Goal: Task Accomplishment & Management: Complete application form

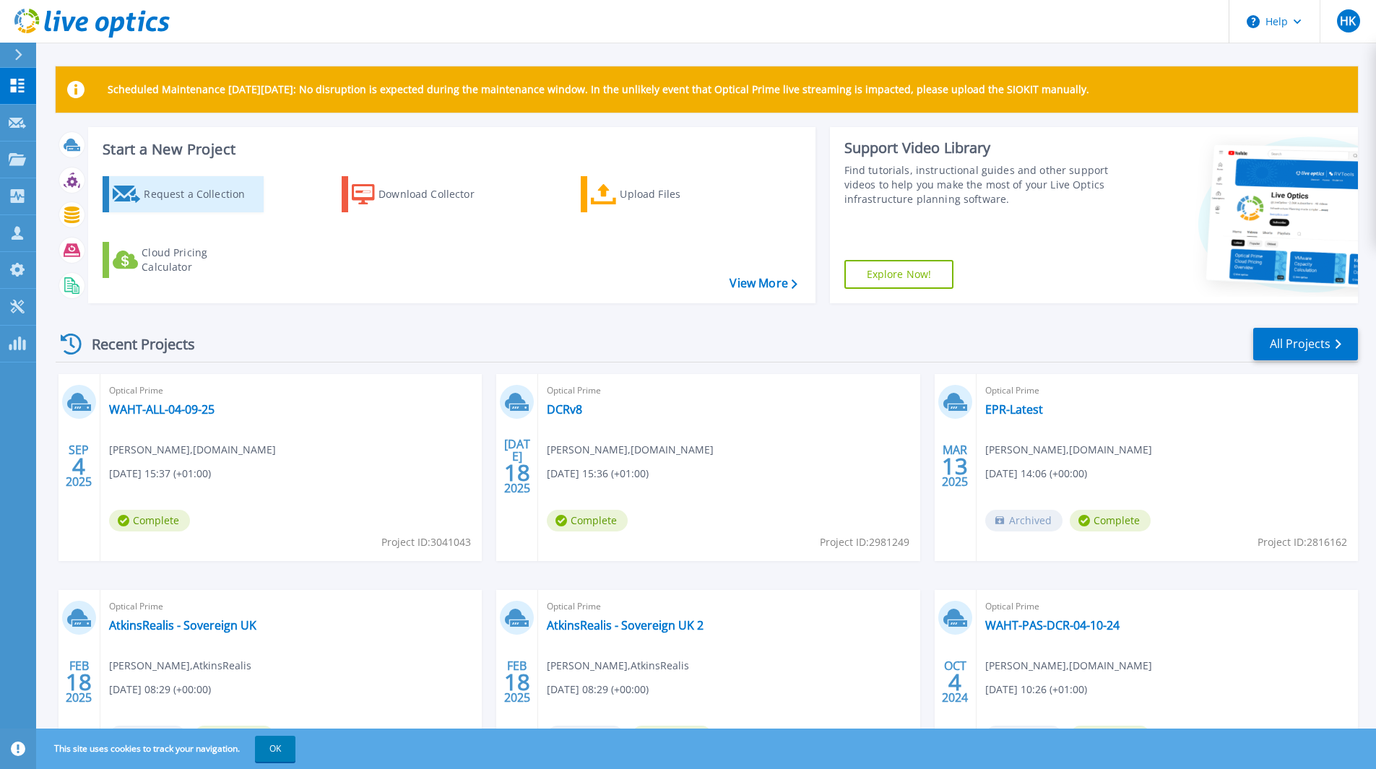
click at [189, 204] on div "Request a Collection" at bounding box center [202, 194] width 116 height 29
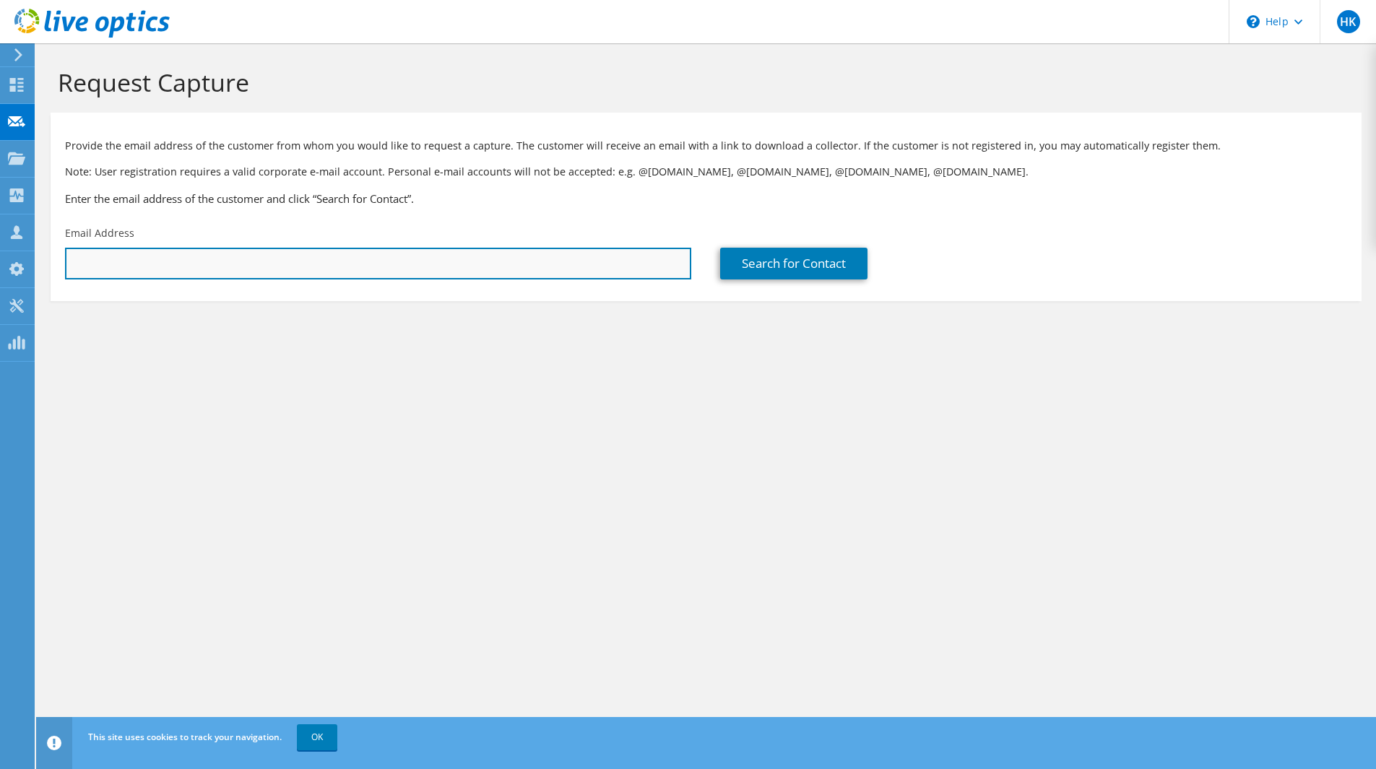
click at [228, 258] on input "text" at bounding box center [378, 264] width 626 height 32
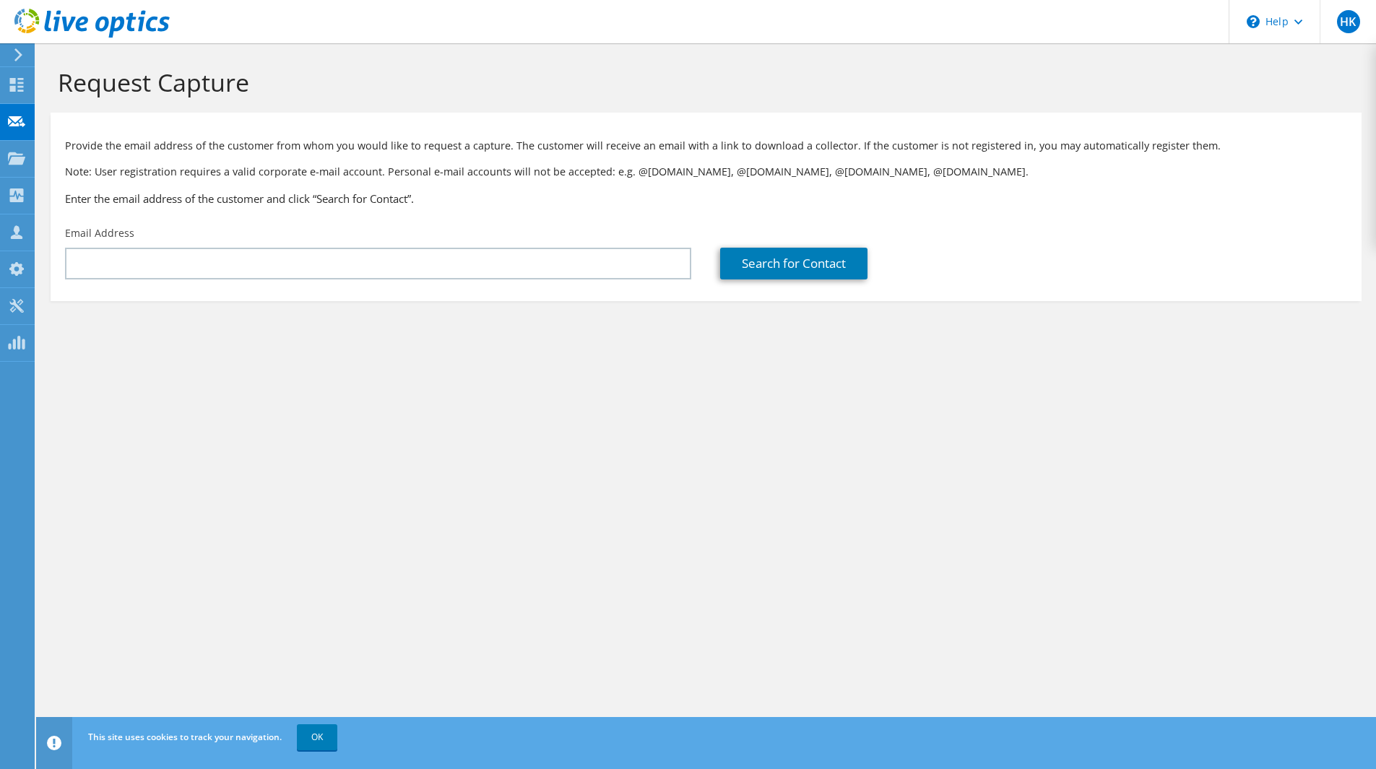
click at [270, 180] on div "Provide the email address of the customer from whom you would like to request a…" at bounding box center [706, 169] width 1311 height 99
